Goal: Task Accomplishment & Management: Manage account settings

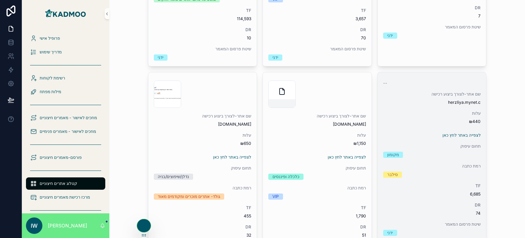
scroll to position [768, 0]
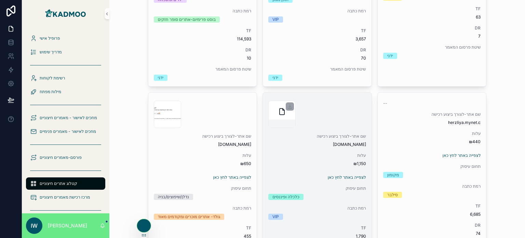
click at [272, 117] on div "scrollable content" at bounding box center [281, 114] width 27 height 27
click at [287, 107] on icon "scrollable content" at bounding box center [289, 106] width 5 height 5
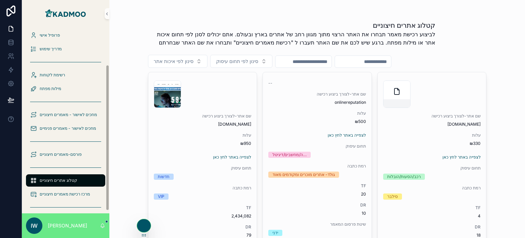
scroll to position [0, 0]
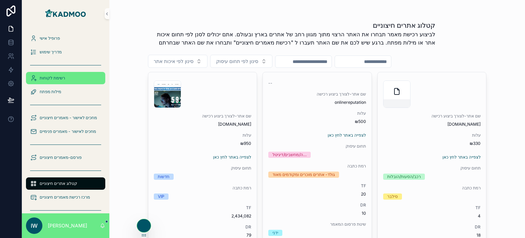
click at [53, 78] on span "רשימת לקוחות" at bounding box center [53, 77] width 26 height 5
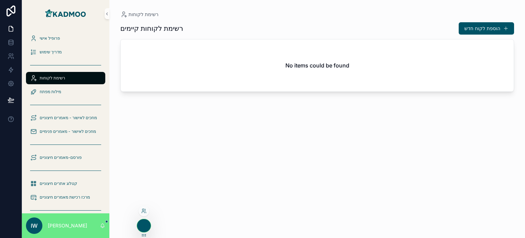
click at [142, 226] on icon at bounding box center [143, 225] width 3 height 3
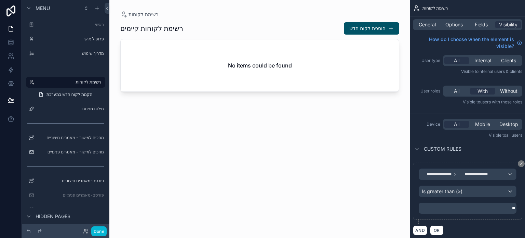
click at [142, 225] on div "scrollable content" at bounding box center [259, 115] width 301 height 230
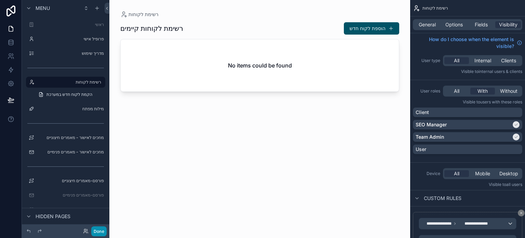
click at [102, 231] on button "Done" at bounding box center [98, 231] width 15 height 10
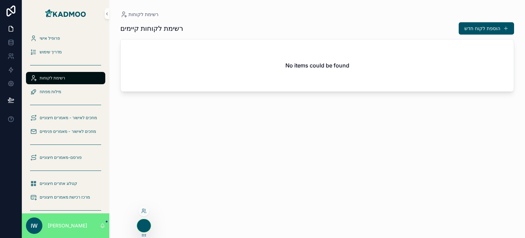
click at [144, 213] on div at bounding box center [144, 210] width 11 height 11
click at [142, 211] on icon at bounding box center [143, 210] width 5 height 5
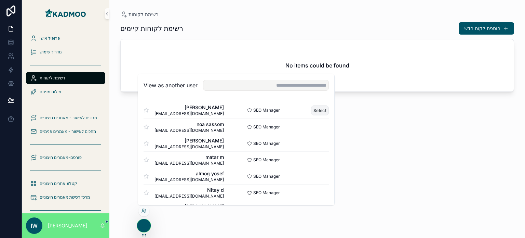
click at [316, 110] on button "Select" at bounding box center [320, 110] width 18 height 10
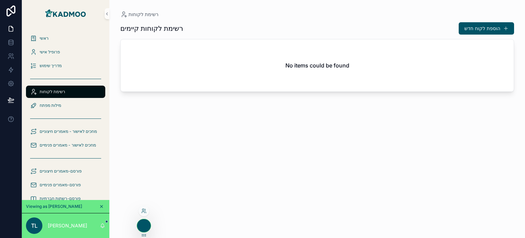
click at [145, 213] on div at bounding box center [144, 210] width 11 height 11
click at [145, 211] on icon at bounding box center [143, 210] width 5 height 5
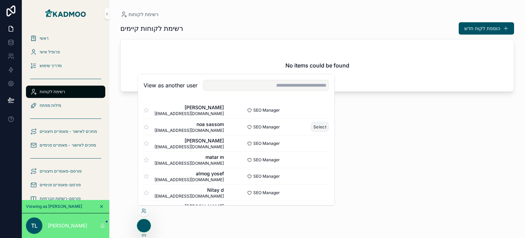
click at [319, 123] on button "Select" at bounding box center [320, 127] width 18 height 10
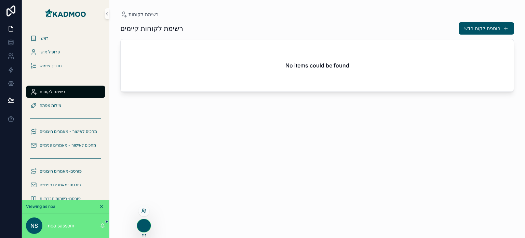
click at [145, 210] on icon at bounding box center [145, 210] width 1 height 2
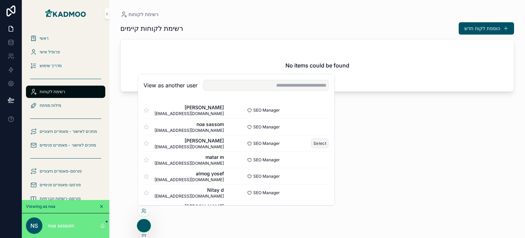
click at [313, 142] on button "Select" at bounding box center [320, 143] width 18 height 10
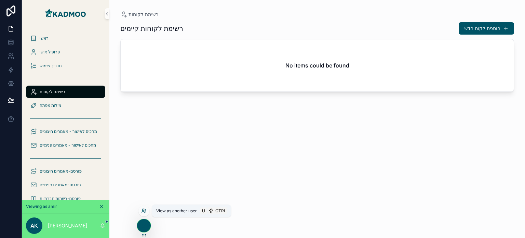
click at [145, 211] on icon at bounding box center [145, 211] width 1 height 1
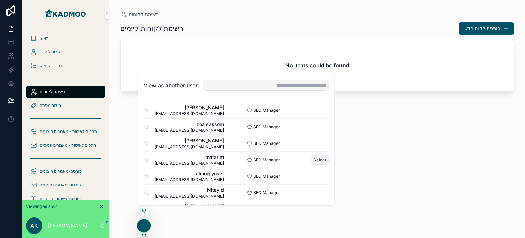
click at [315, 157] on button "Select" at bounding box center [320, 160] width 18 height 10
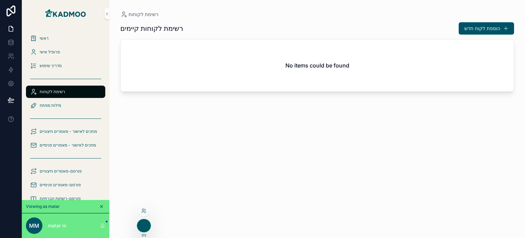
click at [145, 207] on div at bounding box center [144, 210] width 11 height 11
click at [145, 209] on icon at bounding box center [143, 210] width 5 height 5
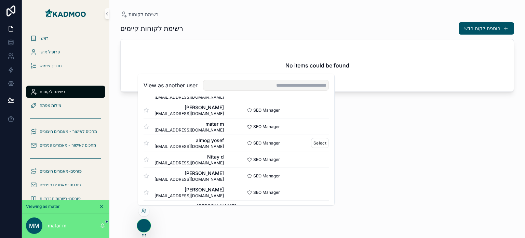
scroll to position [34, 0]
click at [321, 141] on button "Select" at bounding box center [320, 142] width 18 height 10
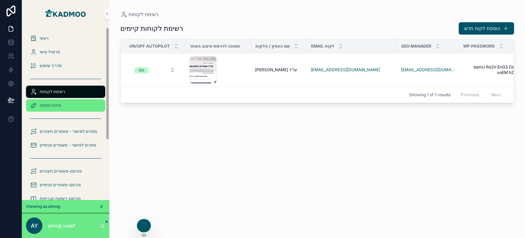
click at [63, 104] on div "מילות מפתח" at bounding box center [65, 105] width 71 height 11
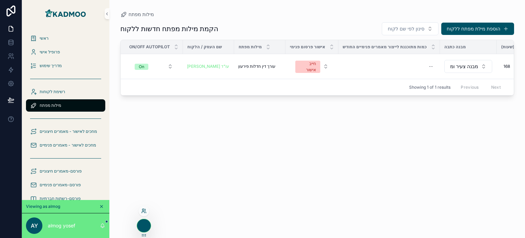
click at [144, 212] on icon at bounding box center [143, 210] width 5 height 5
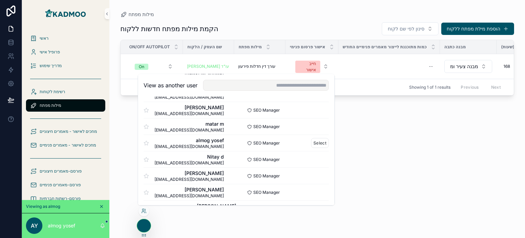
scroll to position [34, 0]
click at [319, 158] on button "Select" at bounding box center [320, 158] width 18 height 10
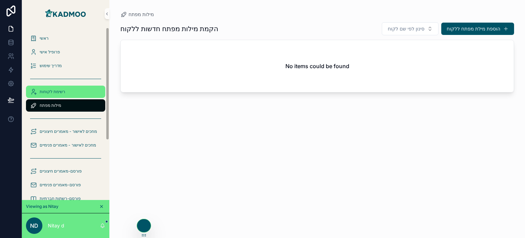
click at [55, 93] on span "רשימת לקוחות" at bounding box center [53, 91] width 26 height 5
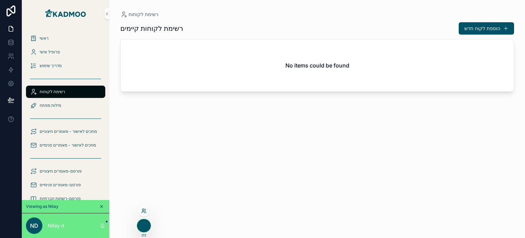
click at [145, 209] on icon at bounding box center [143, 210] width 5 height 5
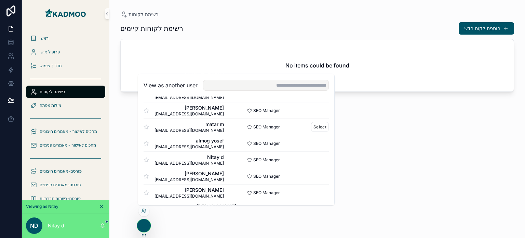
scroll to position [34, 0]
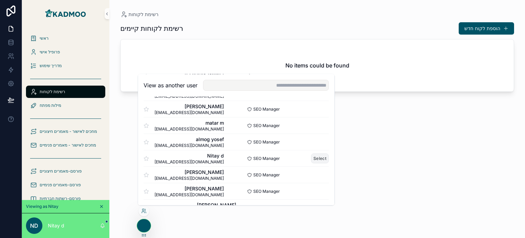
click at [315, 158] on button "Select" at bounding box center [320, 158] width 18 height 10
click at [318, 173] on button "Select" at bounding box center [320, 175] width 18 height 10
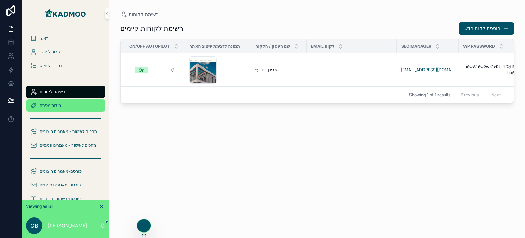
click at [71, 106] on div "מילות מפתח" at bounding box center [65, 105] width 71 height 11
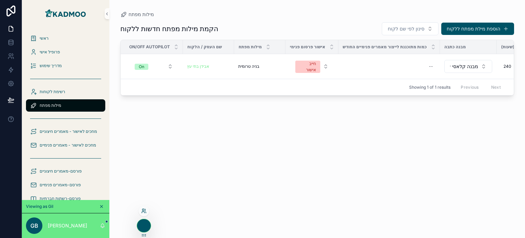
click at [144, 210] on icon at bounding box center [143, 210] width 5 height 5
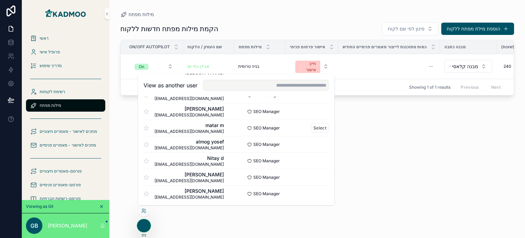
scroll to position [34, 0]
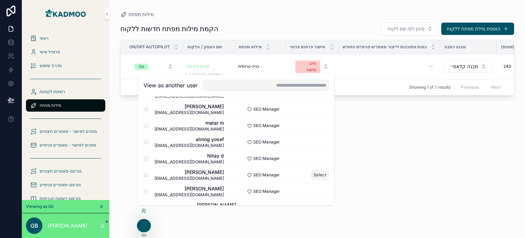
click at [311, 175] on button "Select" at bounding box center [320, 175] width 18 height 10
click at [316, 175] on button "Select" at bounding box center [320, 175] width 18 height 10
click at [313, 174] on button "Select" at bounding box center [320, 175] width 18 height 10
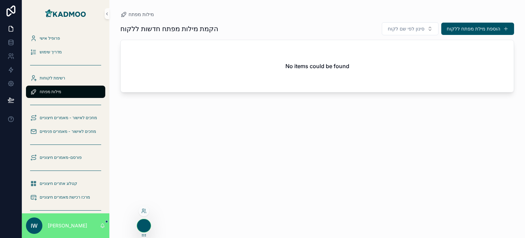
click at [144, 216] on div at bounding box center [144, 212] width 11 height 14
click at [144, 214] on div at bounding box center [144, 210] width 11 height 11
click at [144, 209] on icon at bounding box center [143, 210] width 2 height 2
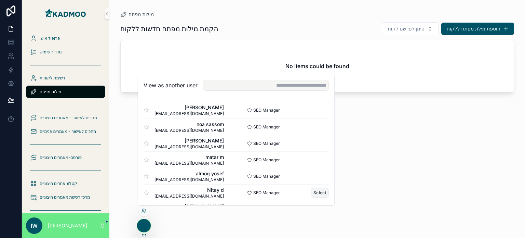
click at [311, 192] on button "Select" at bounding box center [320, 192] width 18 height 10
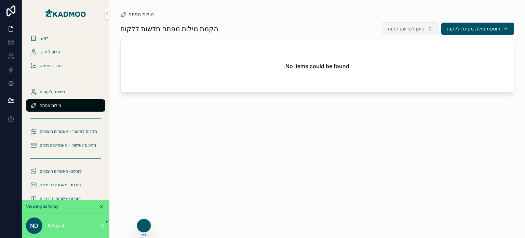
click at [424, 28] on button "סינון לפי שם לקוח" at bounding box center [410, 28] width 56 height 13
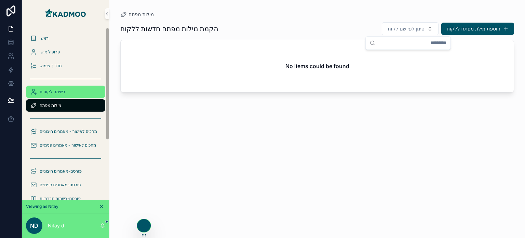
click at [58, 91] on span "רשימת לקוחות" at bounding box center [53, 91] width 26 height 5
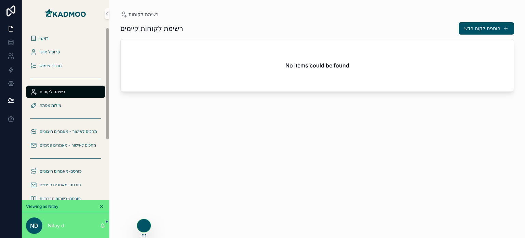
click at [326, 68] on h2 "No items could be found" at bounding box center [318, 65] width 64 height 8
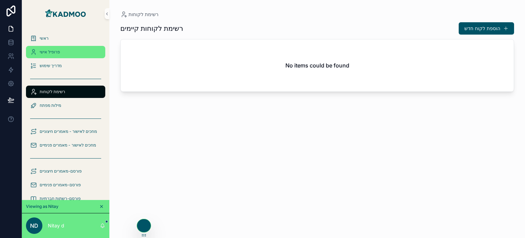
click at [44, 53] on span "פרופיל אישי" at bounding box center [50, 51] width 20 height 5
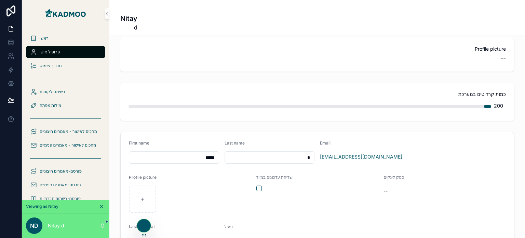
scroll to position [34, 0]
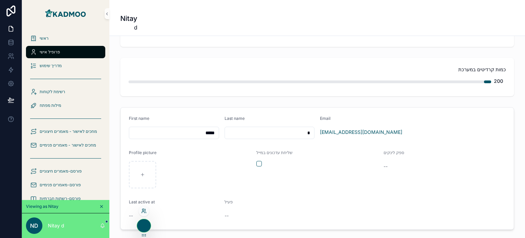
click at [143, 210] on icon at bounding box center [143, 210] width 2 height 2
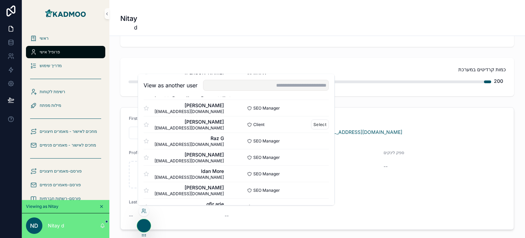
scroll to position [147, 0]
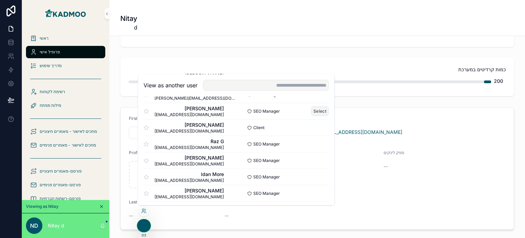
click at [317, 109] on button "Select" at bounding box center [320, 111] width 18 height 10
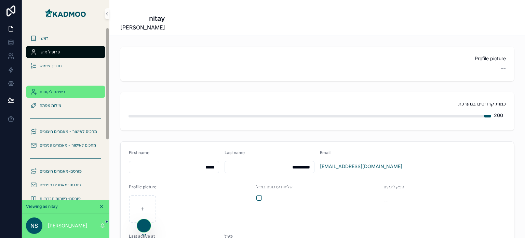
click at [59, 91] on span "רשימת לקוחות" at bounding box center [53, 91] width 26 height 5
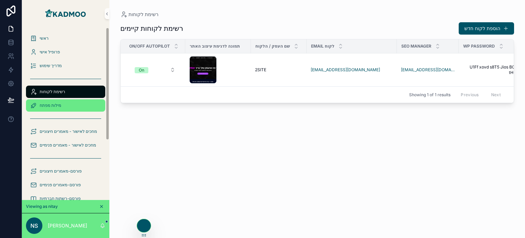
click at [56, 104] on span "מילות מפתח" at bounding box center [51, 105] width 22 height 5
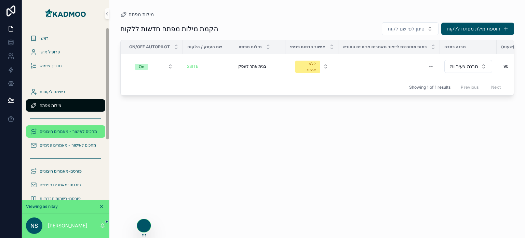
click at [68, 132] on span "מחכים לאישור - מאמרים חיצוניים" at bounding box center [68, 131] width 57 height 5
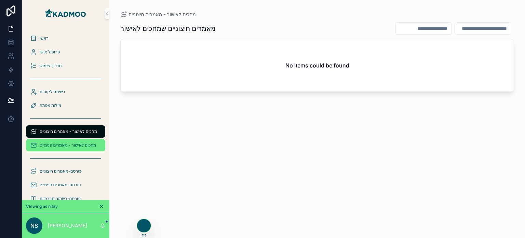
click at [73, 148] on div "מחכים לאישור - מאמרים פנימיים" at bounding box center [65, 145] width 71 height 11
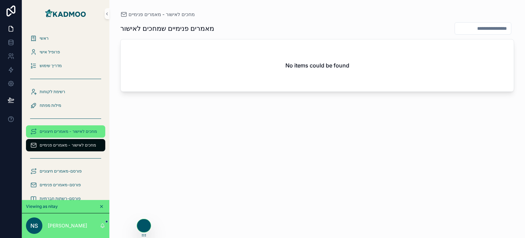
click at [75, 131] on span "מחכים לאישור - מאמרים חיצוניים" at bounding box center [68, 131] width 57 height 5
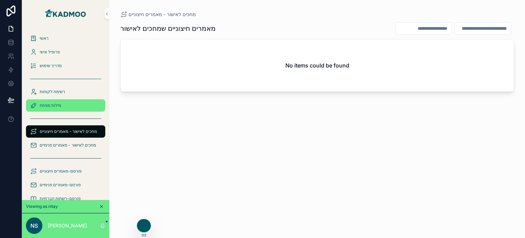
click at [65, 108] on div "מילות מפתח" at bounding box center [65, 105] width 71 height 11
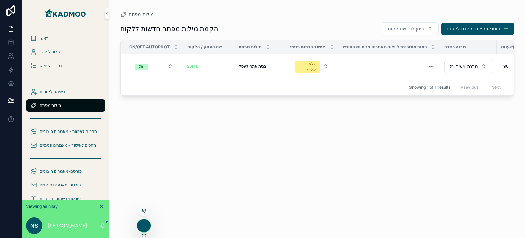
click at [144, 211] on icon at bounding box center [143, 211] width 3 height 1
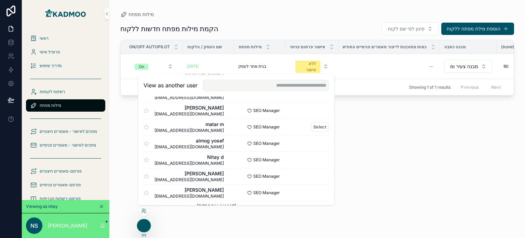
scroll to position [34, 0]
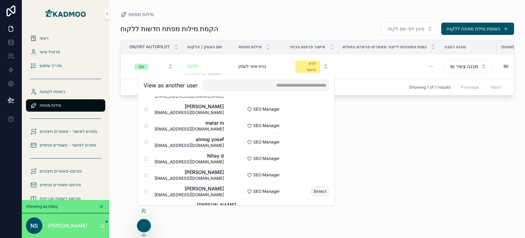
click at [312, 191] on button "Select" at bounding box center [320, 191] width 18 height 10
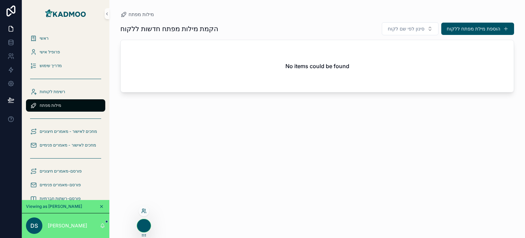
click at [144, 213] on icon at bounding box center [143, 210] width 5 height 5
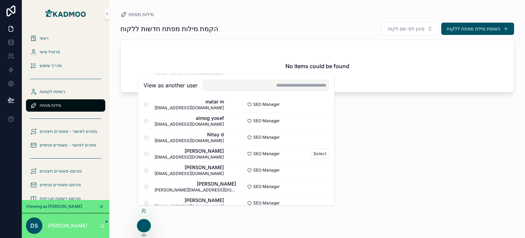
scroll to position [68, 0]
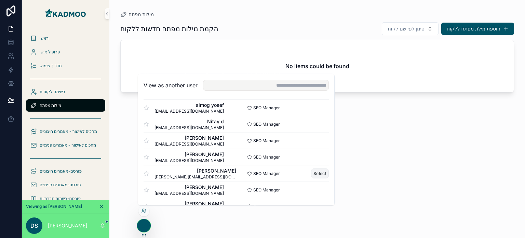
click at [314, 172] on button "Select" at bounding box center [320, 173] width 18 height 10
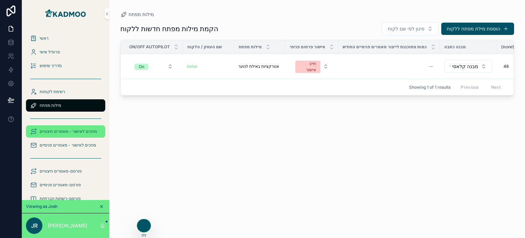
click at [71, 131] on span "מחכים לאישור - מאמרים חיצוניים" at bounding box center [68, 131] width 57 height 5
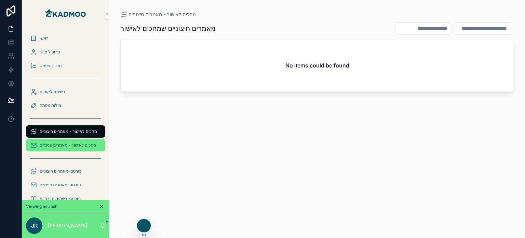
click at [72, 143] on span "מחכים לאישור - מאמרים פנימיים" at bounding box center [68, 144] width 56 height 5
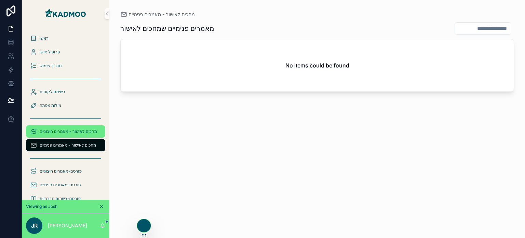
click at [71, 131] on span "מחכים לאישור - מאמרים חיצוניים" at bounding box center [68, 131] width 57 height 5
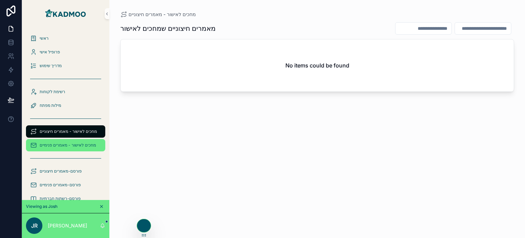
click at [73, 145] on span "מחכים לאישור - מאמרים פנימיים" at bounding box center [68, 144] width 56 height 5
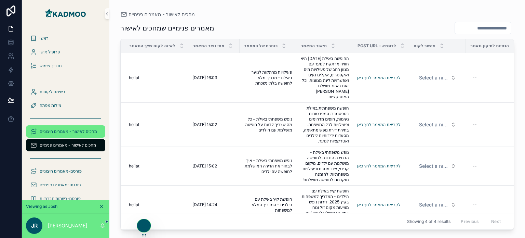
click at [93, 131] on span "מחכים לאישור - מאמרים חיצוניים" at bounding box center [68, 131] width 57 height 5
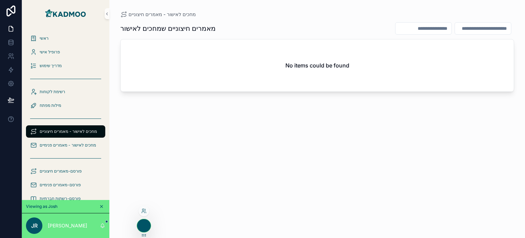
click at [140, 208] on div at bounding box center [144, 210] width 11 height 11
click at [142, 209] on icon at bounding box center [143, 210] width 2 height 2
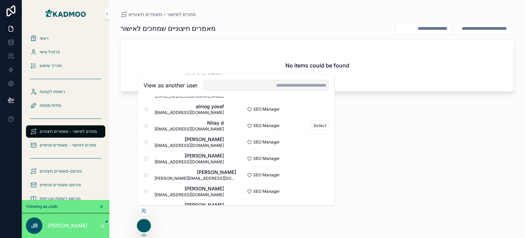
scroll to position [68, 0]
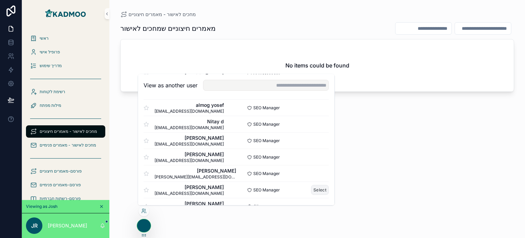
click at [312, 187] on button "Select" at bounding box center [320, 190] width 18 height 10
click at [317, 189] on button "Select" at bounding box center [320, 190] width 18 height 10
click at [313, 186] on button "Select" at bounding box center [320, 190] width 18 height 10
click at [313, 188] on button "Select" at bounding box center [320, 190] width 18 height 10
click at [356, 174] on div "מאמרים חיצוניים שמחכים לאישור No items could be found" at bounding box center [317, 124] width 394 height 212
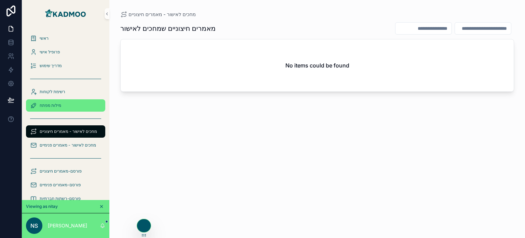
click at [58, 102] on div "מילות מפתח" at bounding box center [65, 105] width 71 height 11
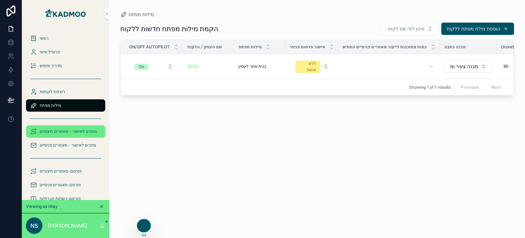
click at [70, 132] on span "מחכים לאישור - מאמרים חיצוניים" at bounding box center [68, 131] width 57 height 5
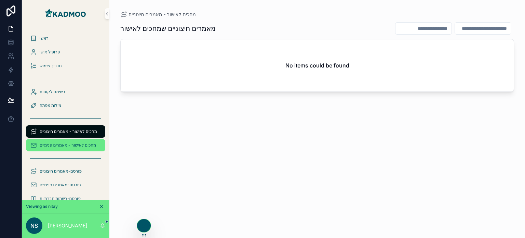
click at [70, 143] on span "מחכים לאישור - מאמרים פנימיים" at bounding box center [68, 144] width 56 height 5
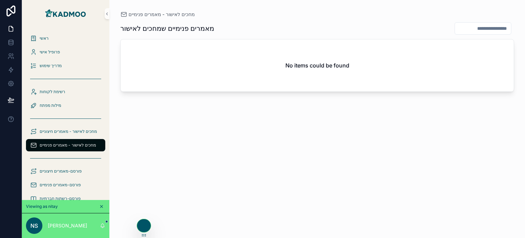
click at [83, 144] on span "מחכים לאישור - מאמרים פנימיים" at bounding box center [68, 144] width 56 height 5
click at [65, 185] on span "פורסם-מאמרים פנימיים" at bounding box center [60, 184] width 41 height 5
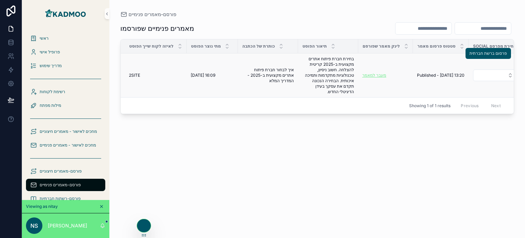
click at [364, 76] on link "מעבר למאמר" at bounding box center [375, 75] width 24 height 5
drag, startPoint x: 142, startPoint y: 227, endPoint x: 147, endPoint y: 209, distance: 18.7
click at [147, 219] on div at bounding box center [144, 226] width 14 height 14
click at [146, 209] on icon at bounding box center [143, 210] width 5 height 5
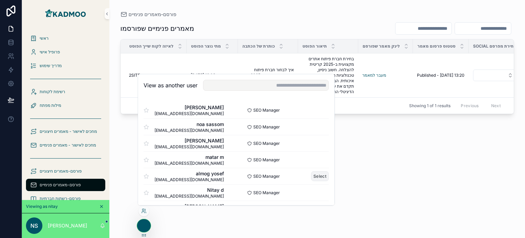
click at [311, 177] on button "Select" at bounding box center [320, 176] width 18 height 10
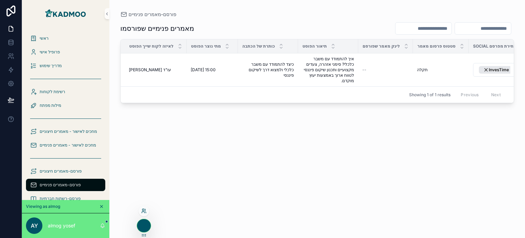
click at [144, 211] on icon at bounding box center [143, 210] width 5 height 5
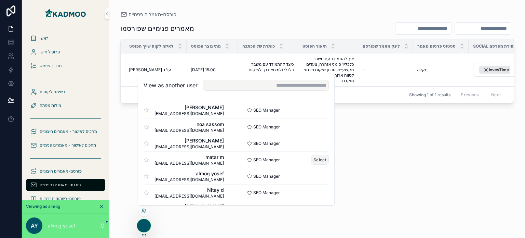
click at [320, 156] on button "Select" at bounding box center [320, 160] width 18 height 10
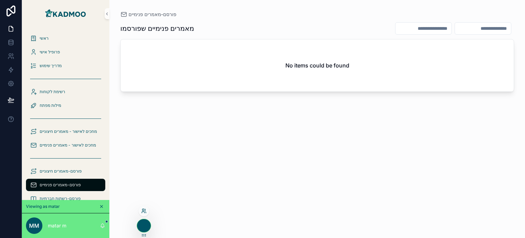
click at [145, 210] on icon at bounding box center [143, 210] width 5 height 5
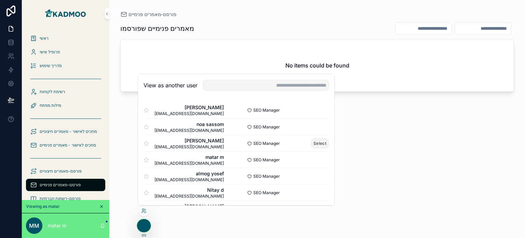
click at [311, 142] on button "Select" at bounding box center [320, 143] width 18 height 10
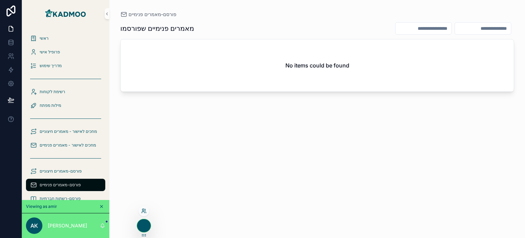
click at [146, 213] on div at bounding box center [144, 210] width 11 height 11
